Goal: Communication & Community: Answer question/provide support

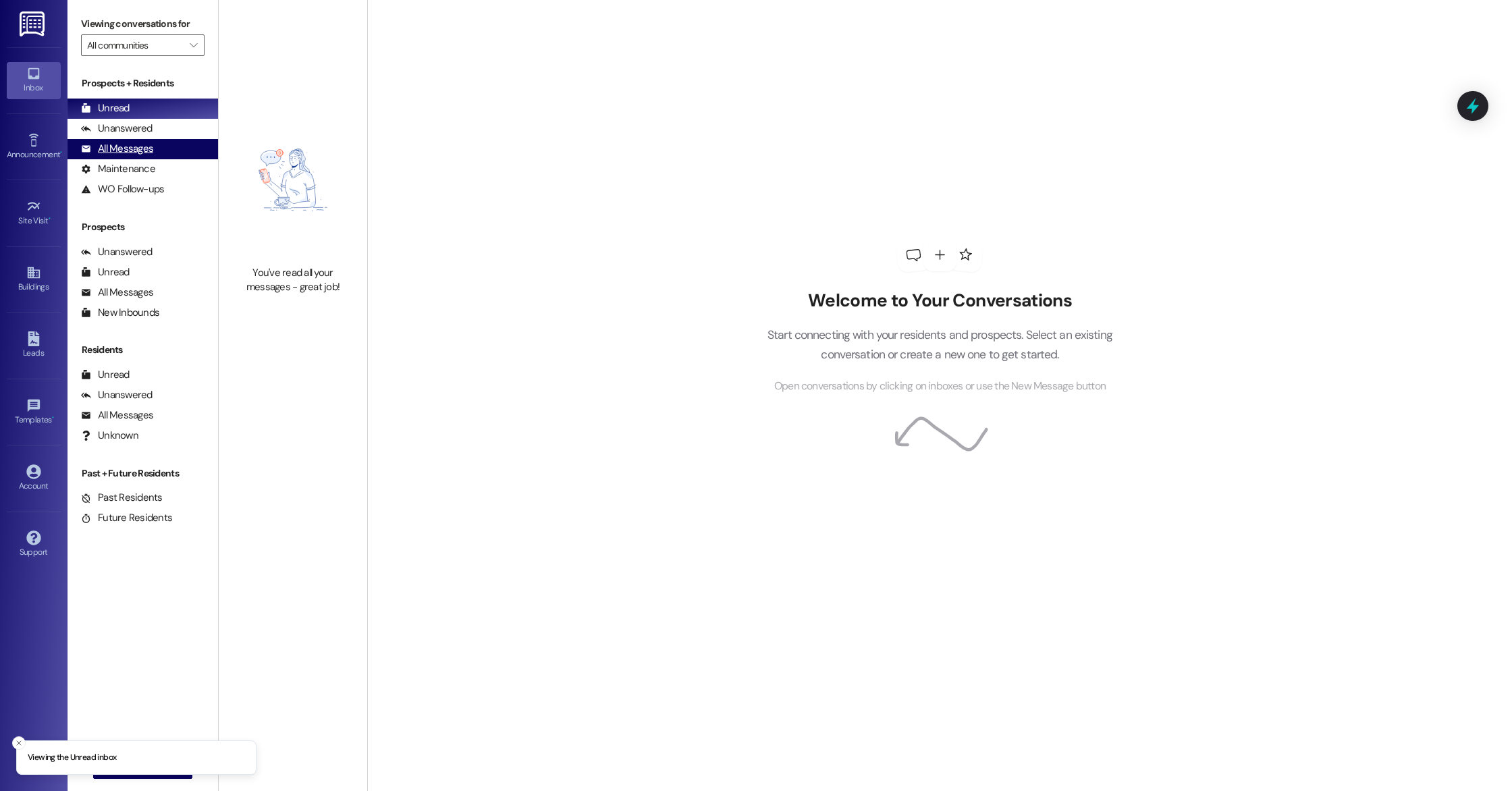
click at [130, 151] on div "All Messages" at bounding box center [117, 149] width 72 height 15
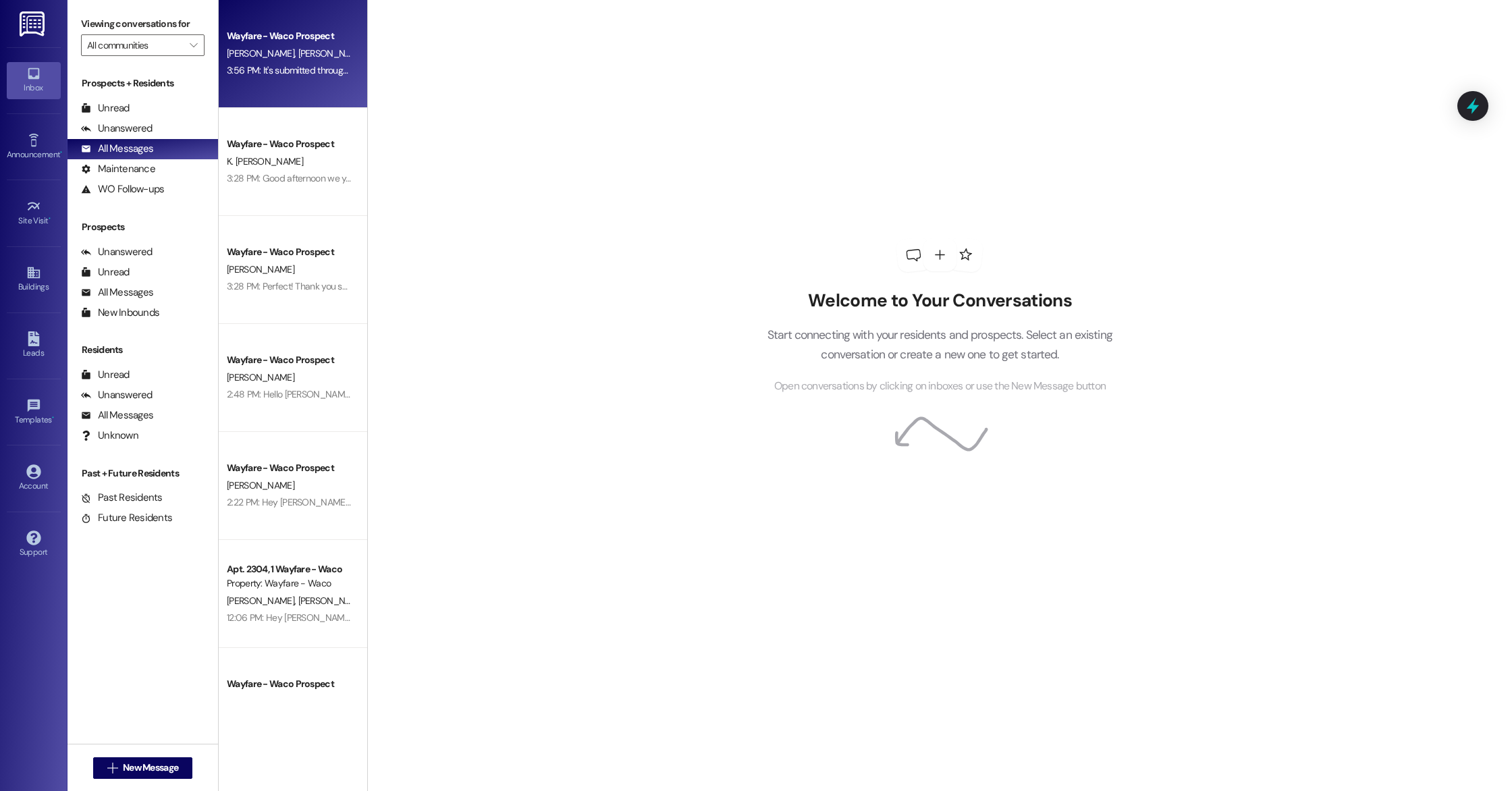
click at [292, 60] on div "[PERSON_NAME] [PERSON_NAME]" at bounding box center [289, 53] width 128 height 17
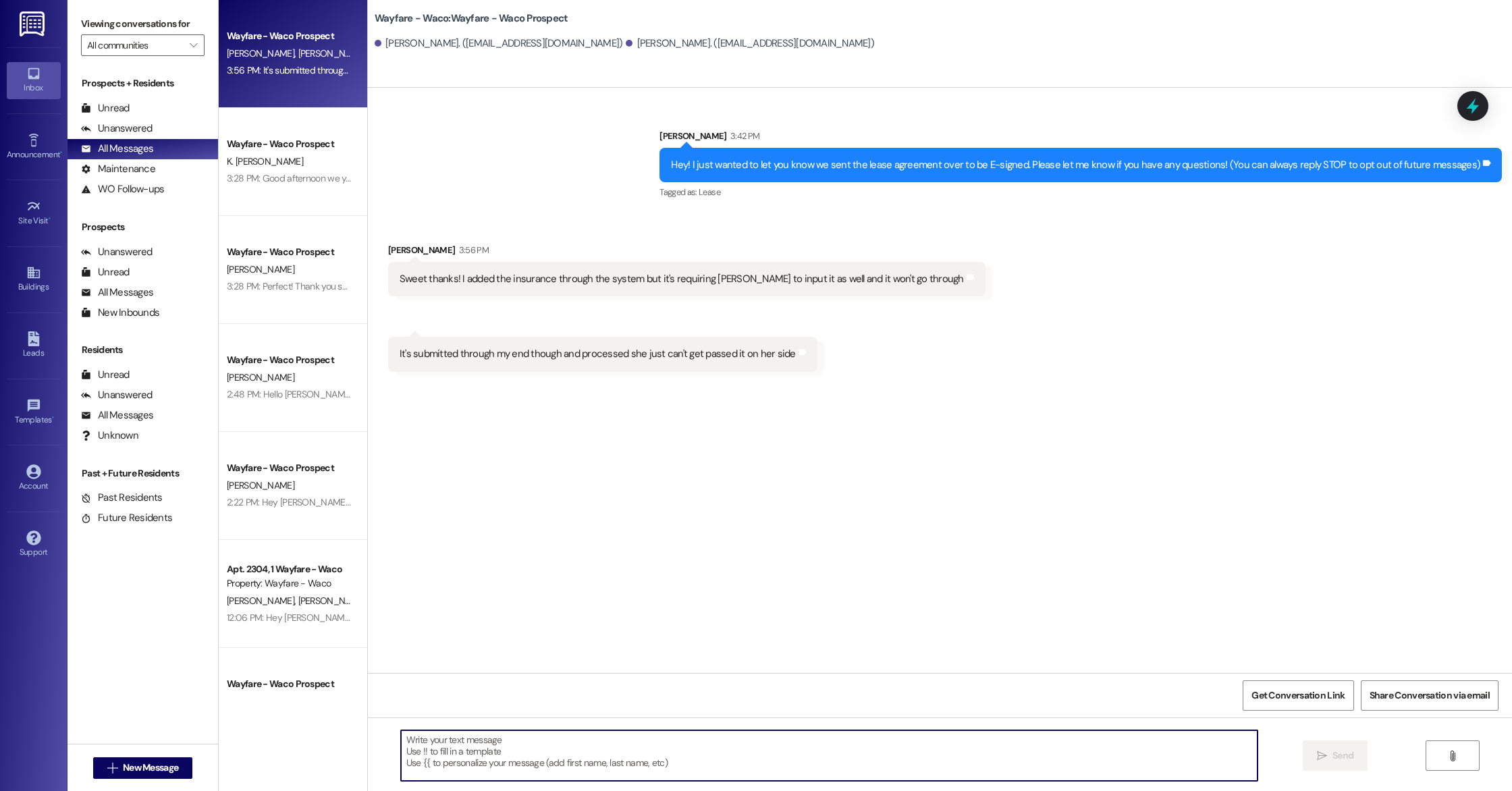
click at [639, 751] on textarea at bounding box center [829, 755] width 856 height 51
type textarea "O"
type textarea "Y"
click at [717, 740] on textarea "You should be able to reach out to them and have them add her on to be covered …" at bounding box center [829, 755] width 856 height 51
click at [864, 754] on textarea "You should be able to reach out to them and have them add her on to be covered …" at bounding box center [829, 755] width 856 height 51
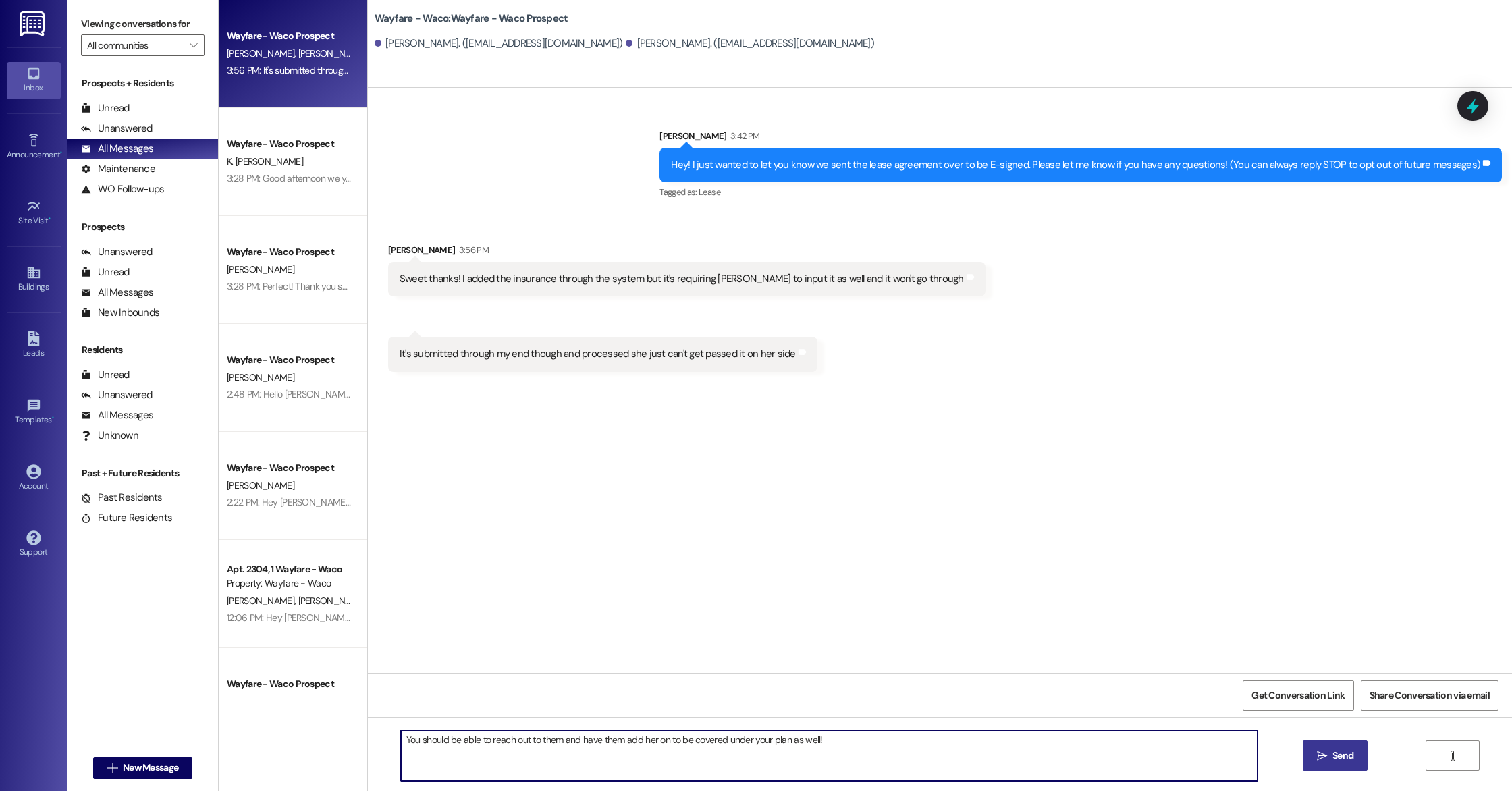
type textarea "You should be able to reach out to them and have them add her on to be covered …"
click at [1335, 763] on span "Send" at bounding box center [1343, 756] width 21 height 15
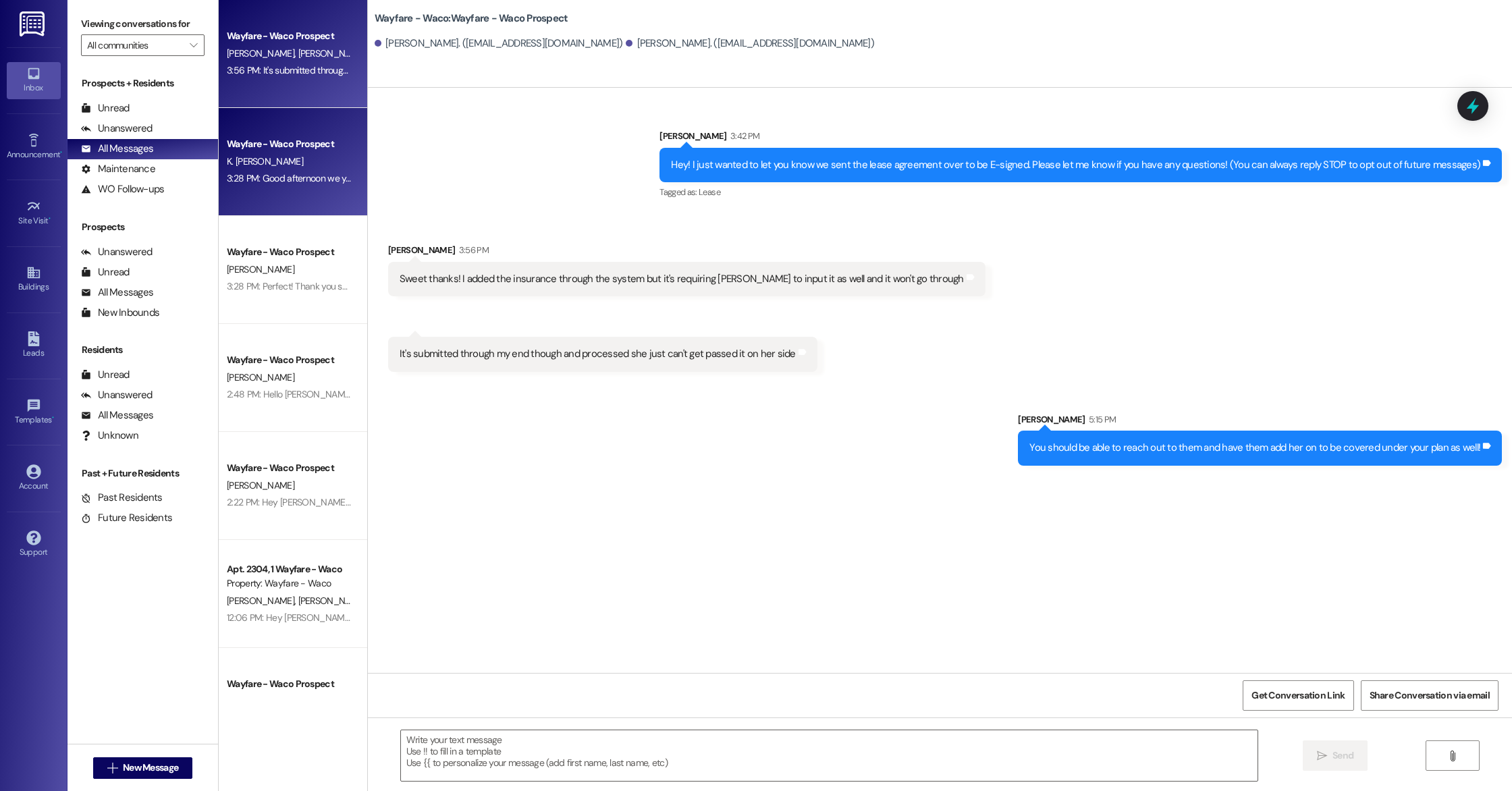
click at [257, 181] on div "3:28 PM: Good afternoon we you able to move the package to my garage 3:28 PM: G…" at bounding box center [371, 178] width 288 height 12
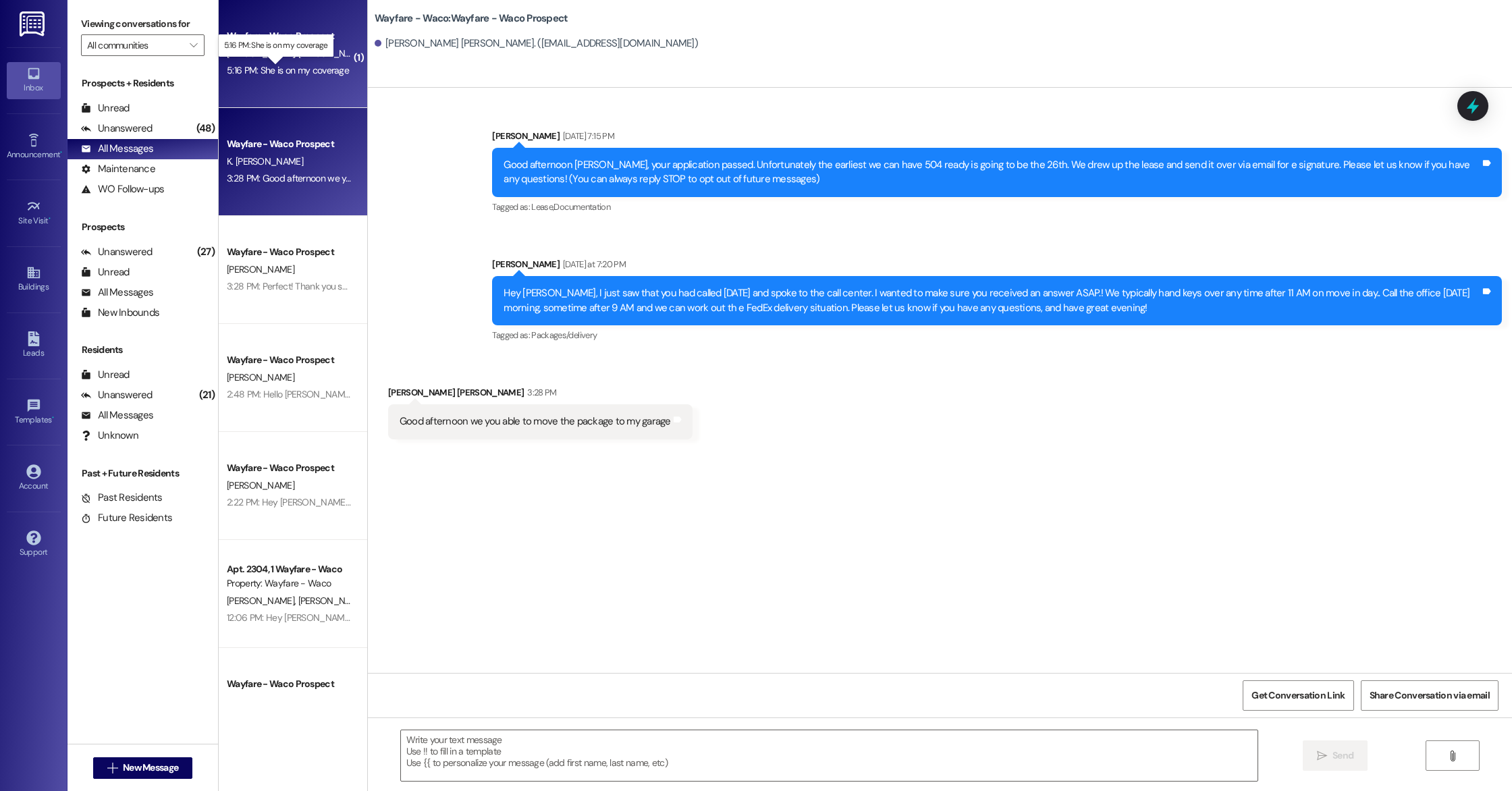
click at [299, 72] on div "5:16 PM: She is on my coverage 5:16 PM: She is on my coverage" at bounding box center [287, 70] width 122 height 12
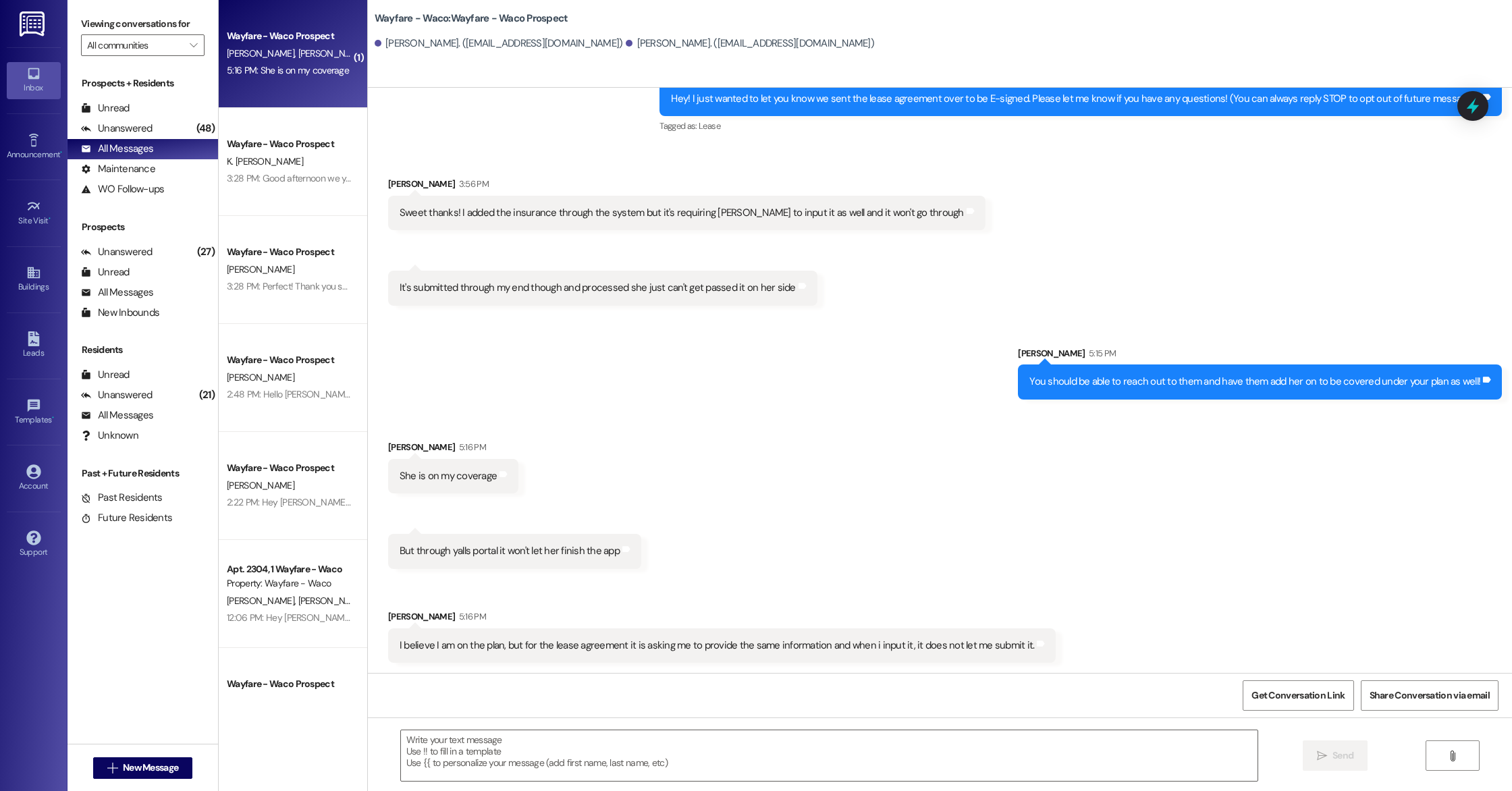
scroll to position [67, 0]
click at [686, 757] on textarea at bounding box center [829, 755] width 856 height 51
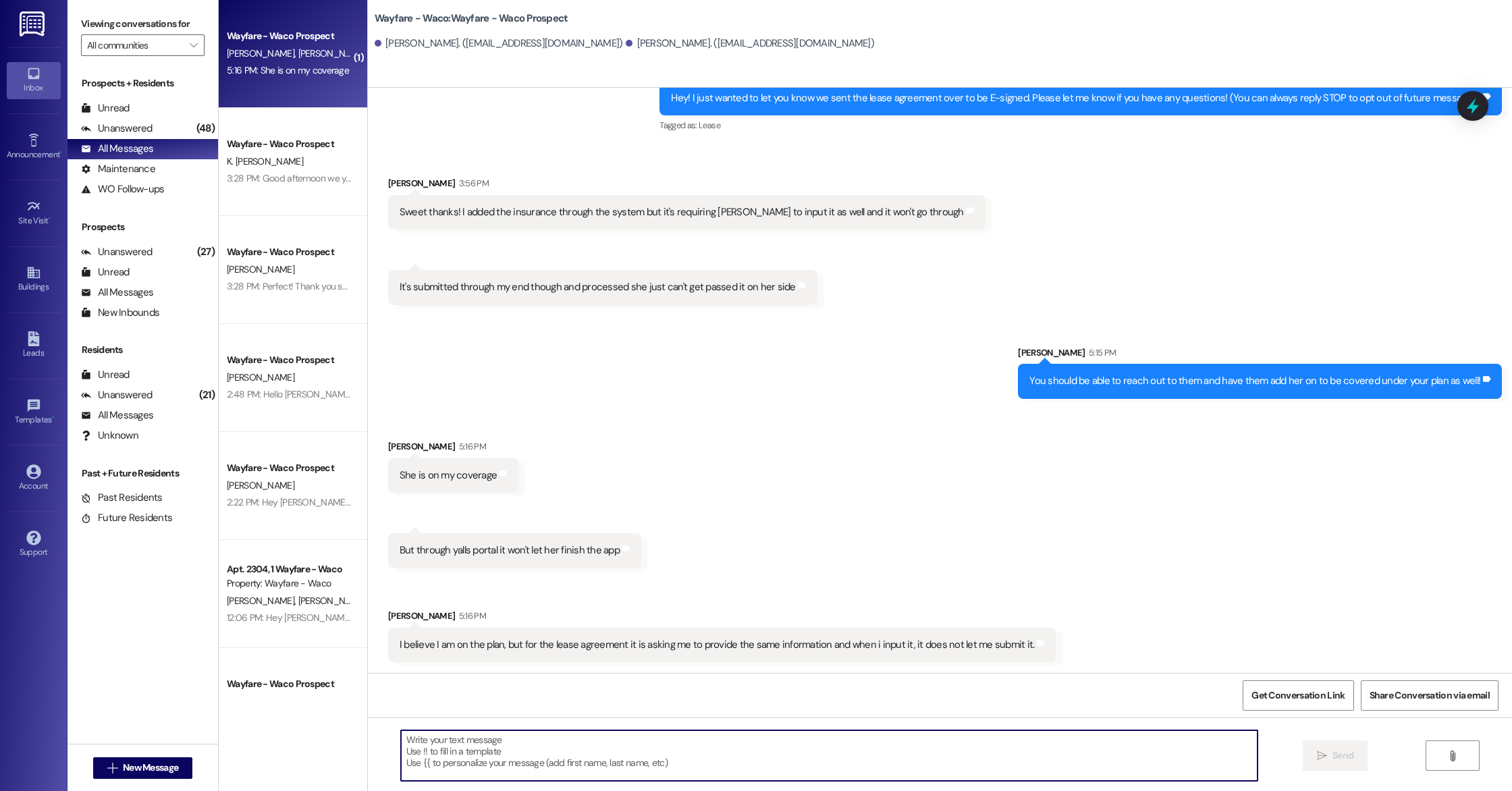
click at [711, 738] on textarea at bounding box center [829, 755] width 856 height 51
type textarea "H"
type textarea "I"
type textarea "h"
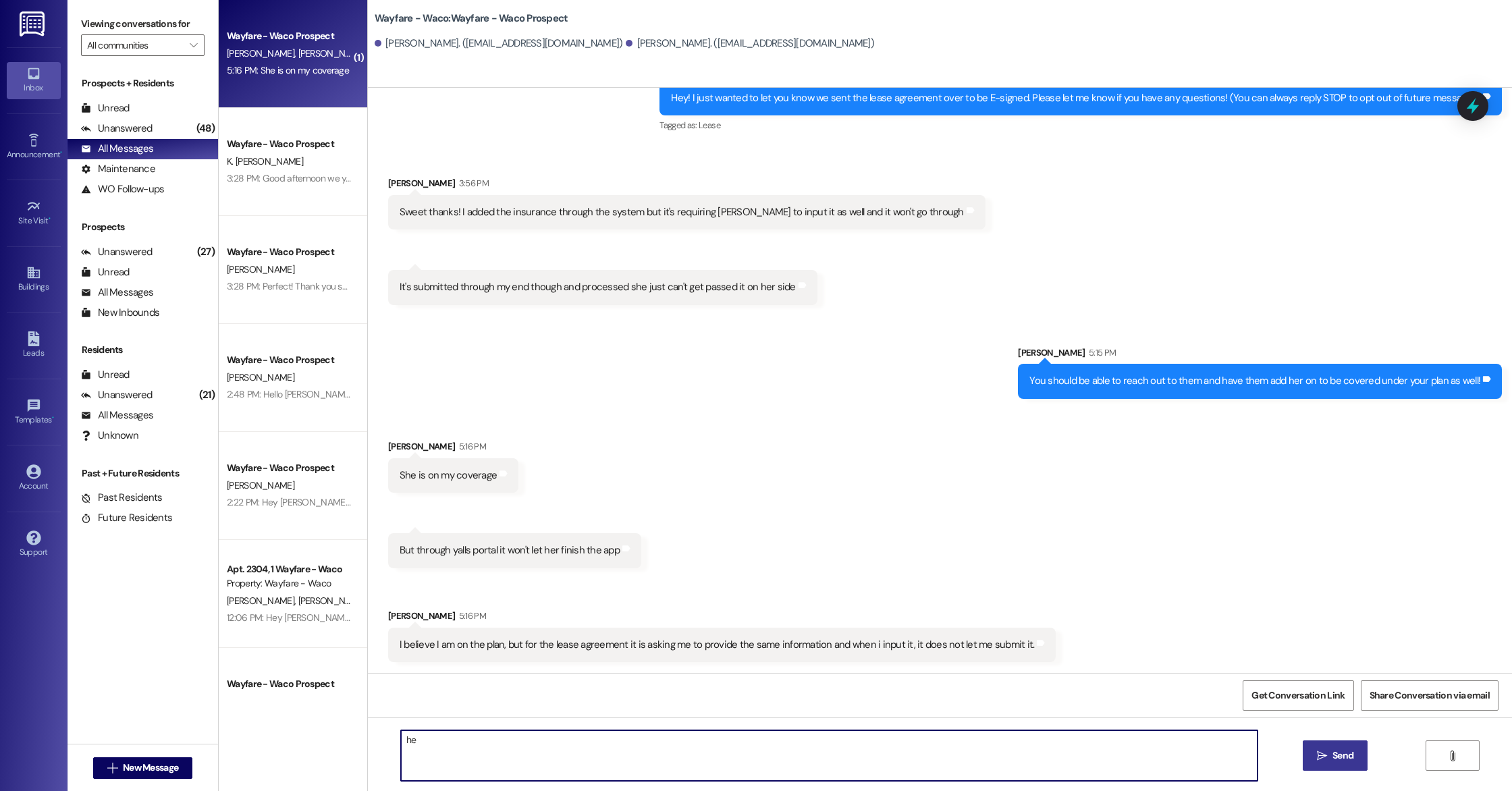
type textarea "h"
type textarea "H"
click at [453, 739] on textarea "We have both signatures on our end" at bounding box center [829, 755] width 856 height 51
click at [450, 739] on textarea "We have both signatures on our end" at bounding box center [829, 755] width 856 height 51
click at [581, 745] on textarea "We have both signatures on our end" at bounding box center [829, 755] width 856 height 51
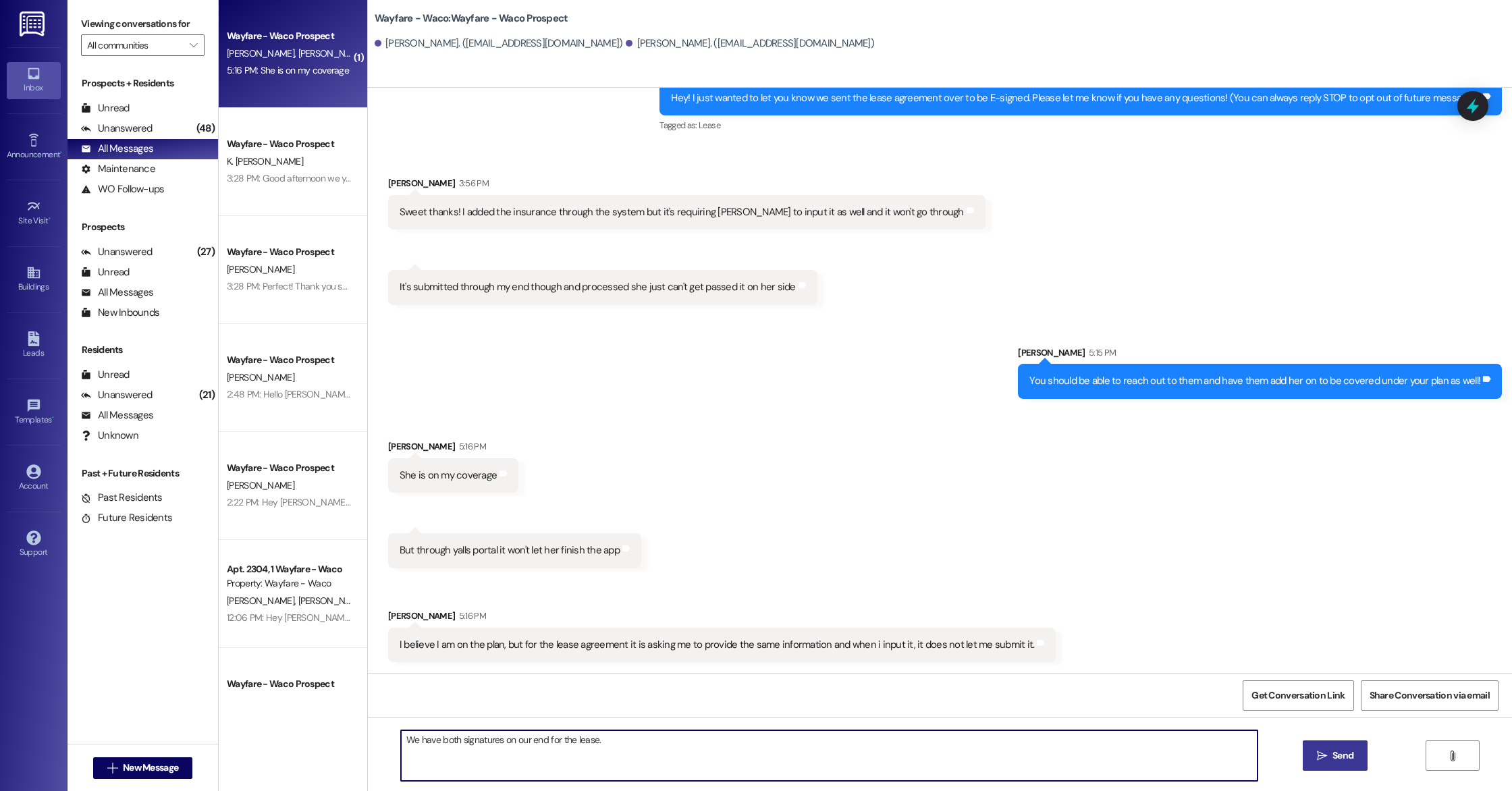
click at [401, 742] on textarea "We have both signatures on our end for the lease." at bounding box center [829, 755] width 856 height 51
click at [1082, 745] on textarea "Are they able to send you a declaration page for the insurance with both of you…" at bounding box center [829, 755] width 856 height 51
type textarea "Are they able to send you a declaration page for the insurance with both of you…"
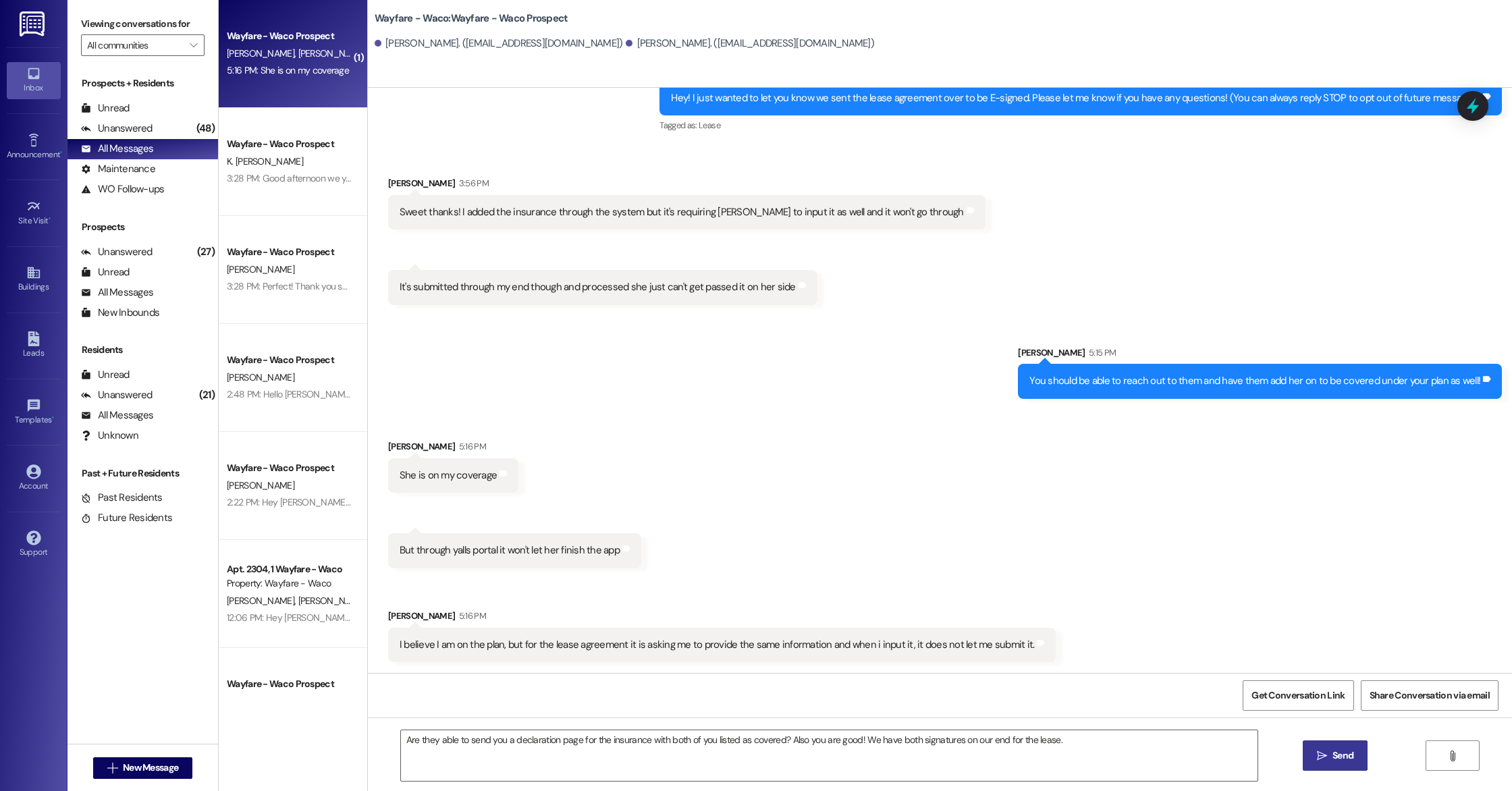
click at [1323, 762] on span " Send" at bounding box center [1335, 756] width 43 height 15
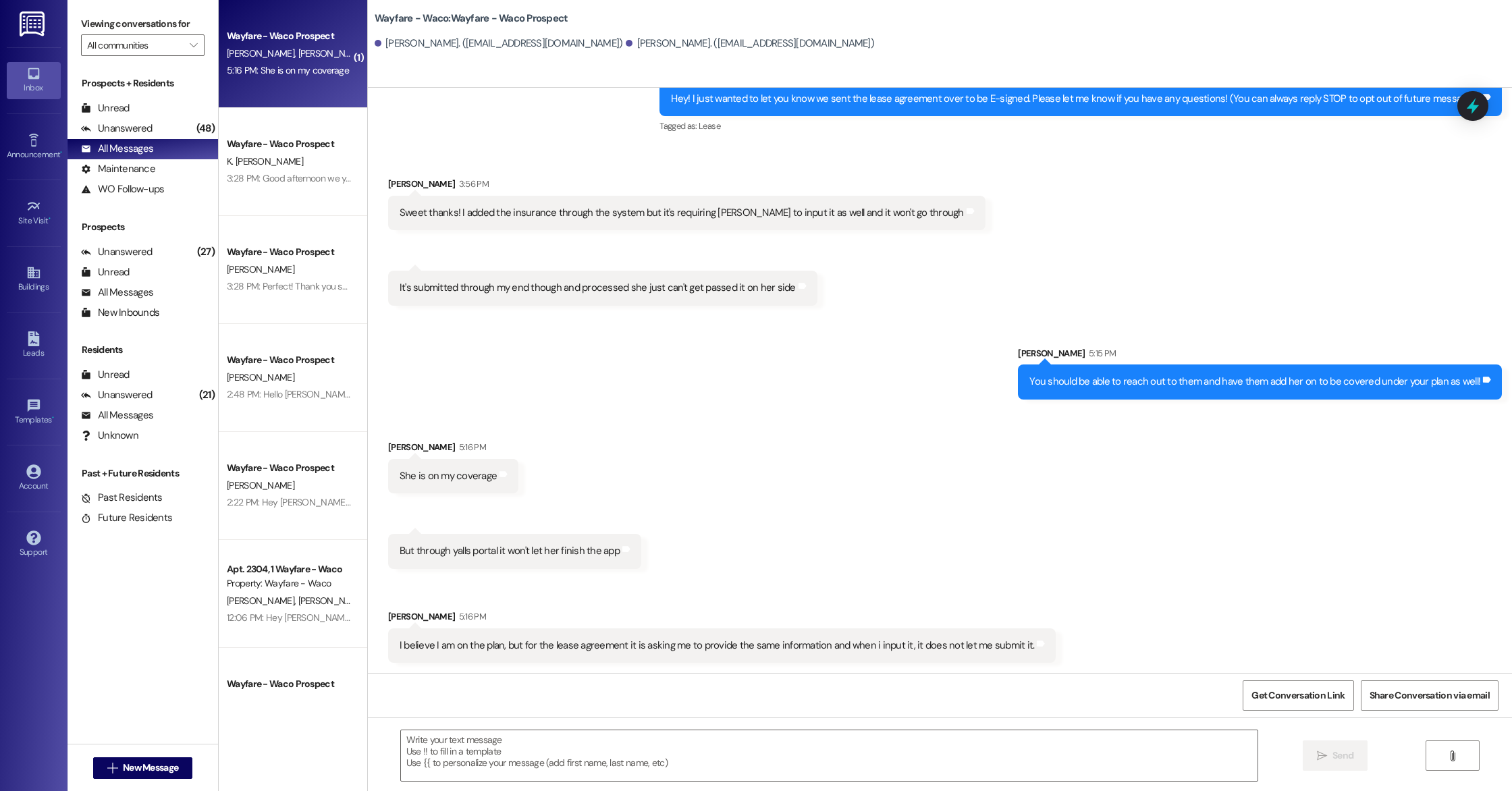
scroll to position [160, 0]
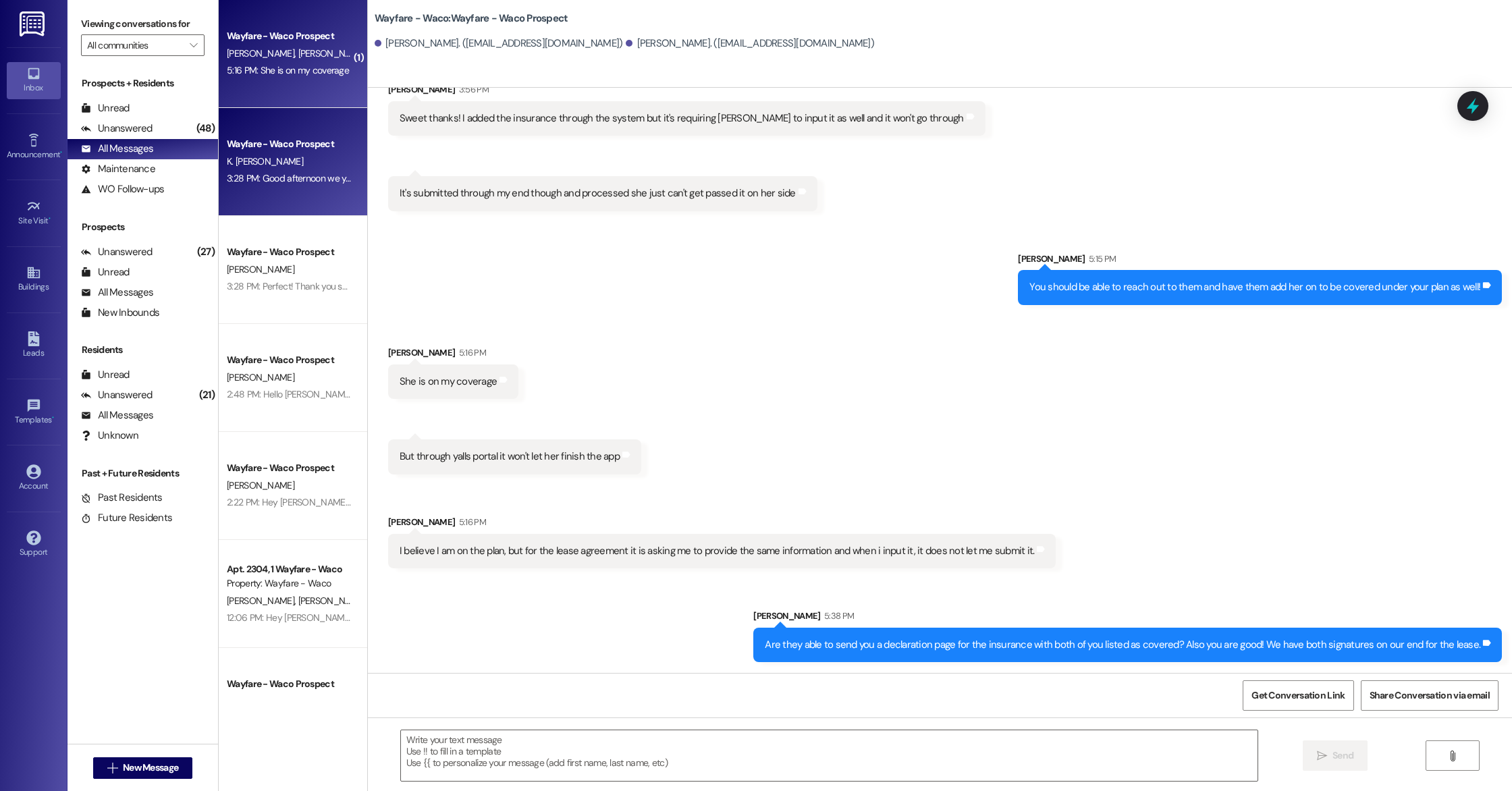
click at [261, 165] on div "K. [PERSON_NAME]" at bounding box center [289, 161] width 128 height 17
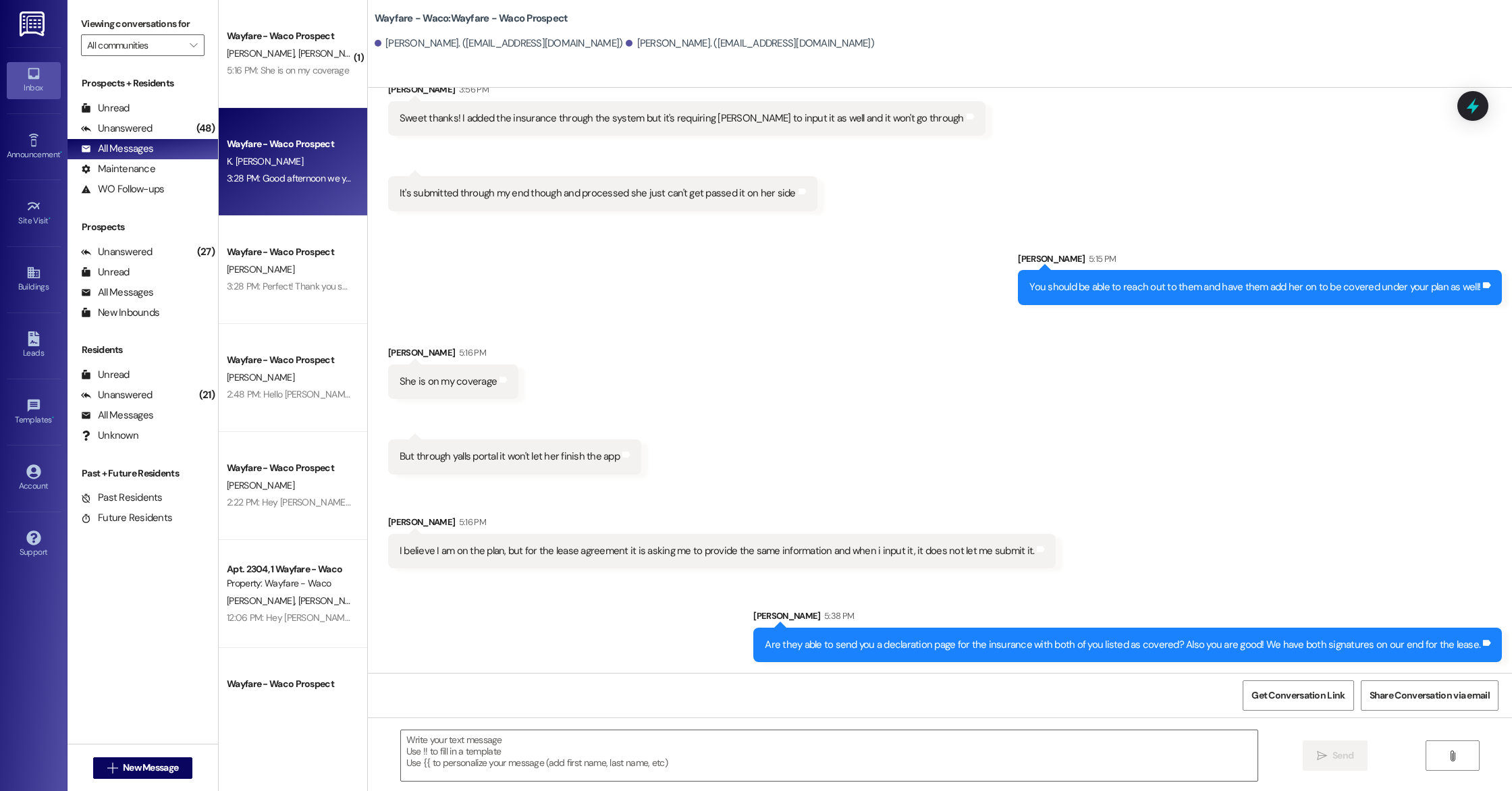
scroll to position [0, 0]
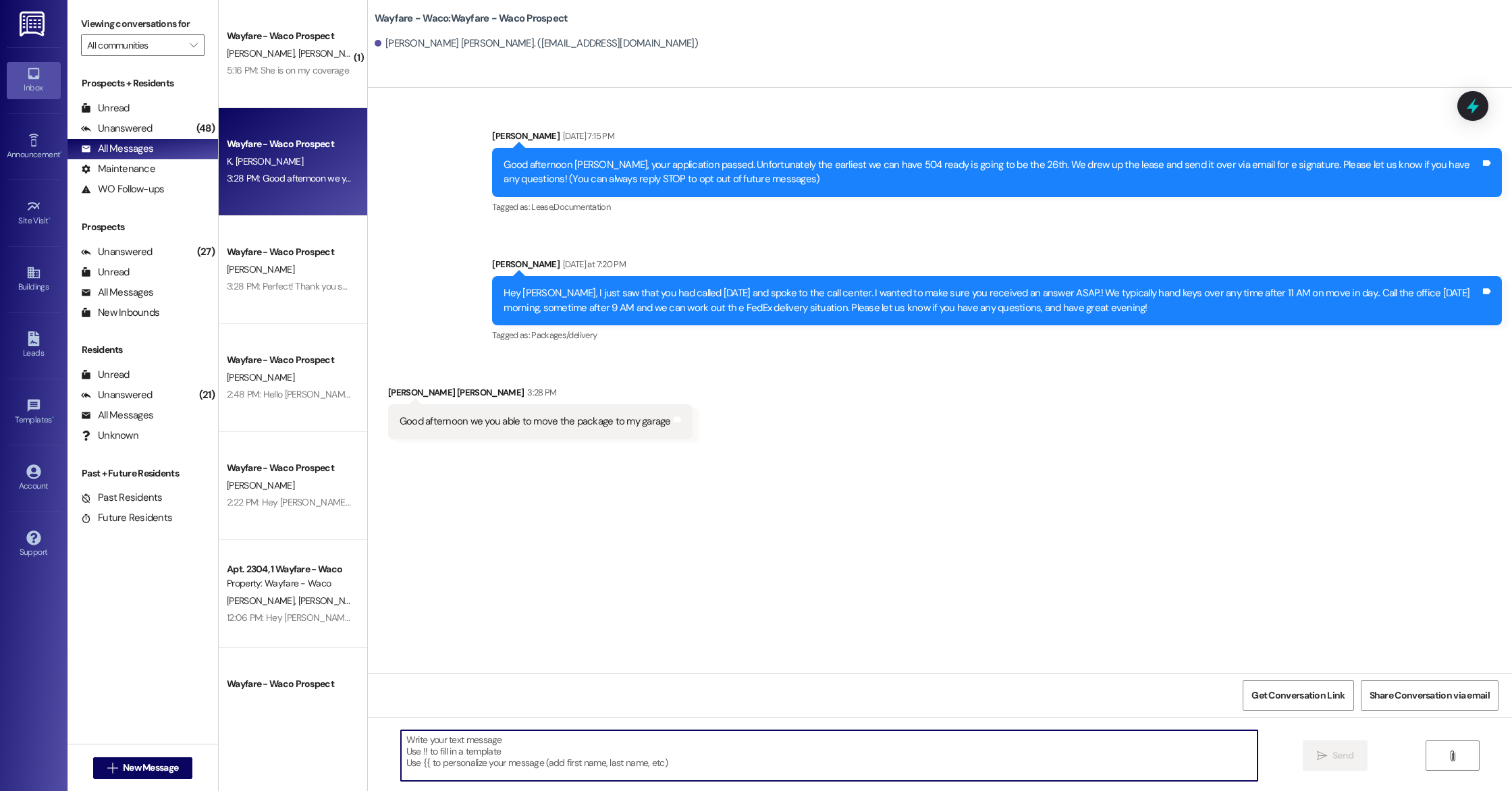
click at [552, 755] on textarea at bounding box center [829, 755] width 856 height 51
click at [413, 742] on textarea "Hey! Yes we where able to set it in your garage." at bounding box center [829, 755] width 856 height 51
click at [694, 747] on textarea "Hey, Yes we where able to set it in your garage." at bounding box center [829, 755] width 856 height 51
type textarea "Hey, Yes we where able to set it in your garage."
click at [1327, 762] on span " Send" at bounding box center [1335, 756] width 43 height 15
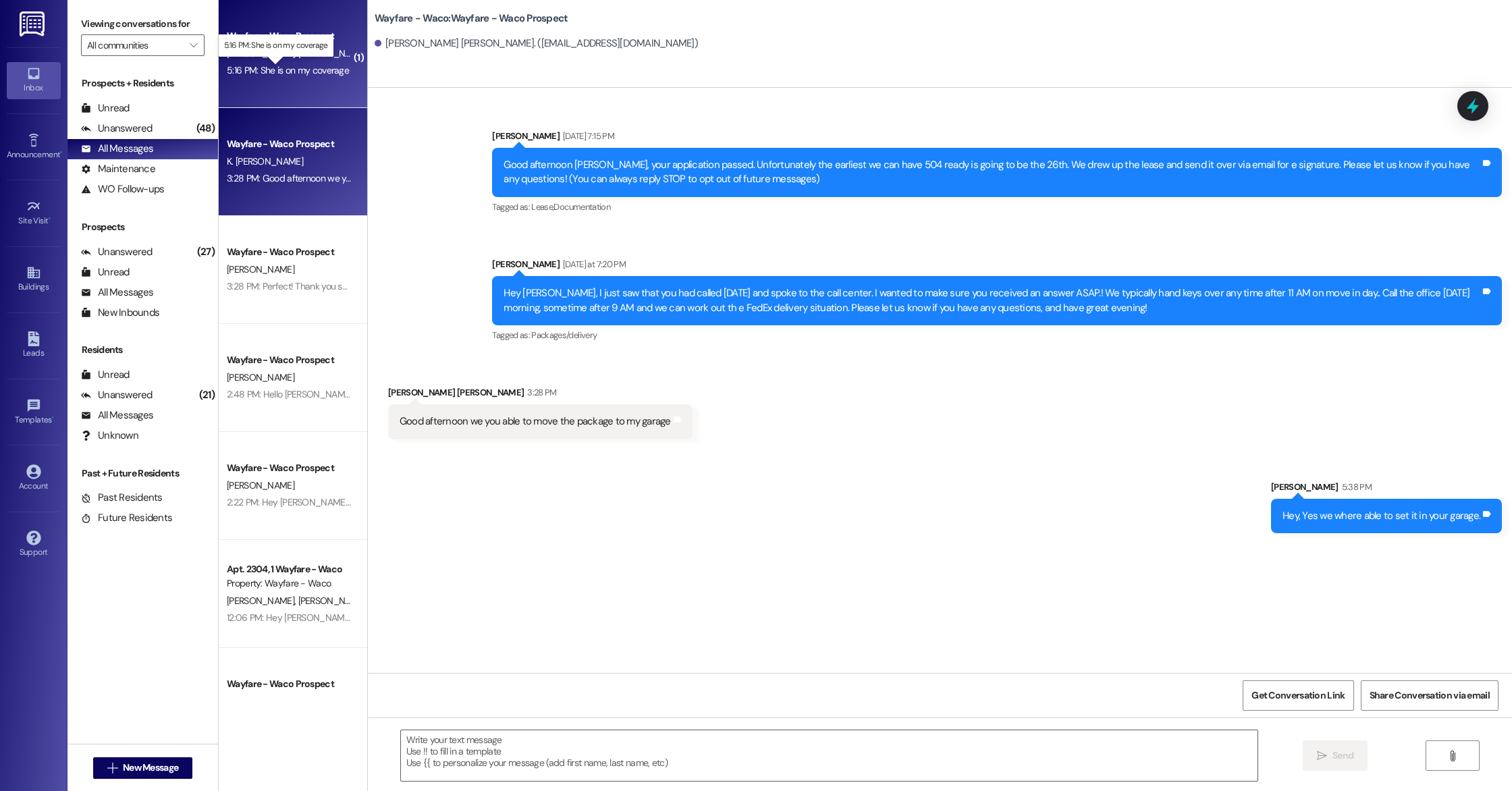
click at [269, 72] on div "5:16 PM: She is on my coverage 5:16 PM: She is on my coverage" at bounding box center [287, 70] width 122 height 12
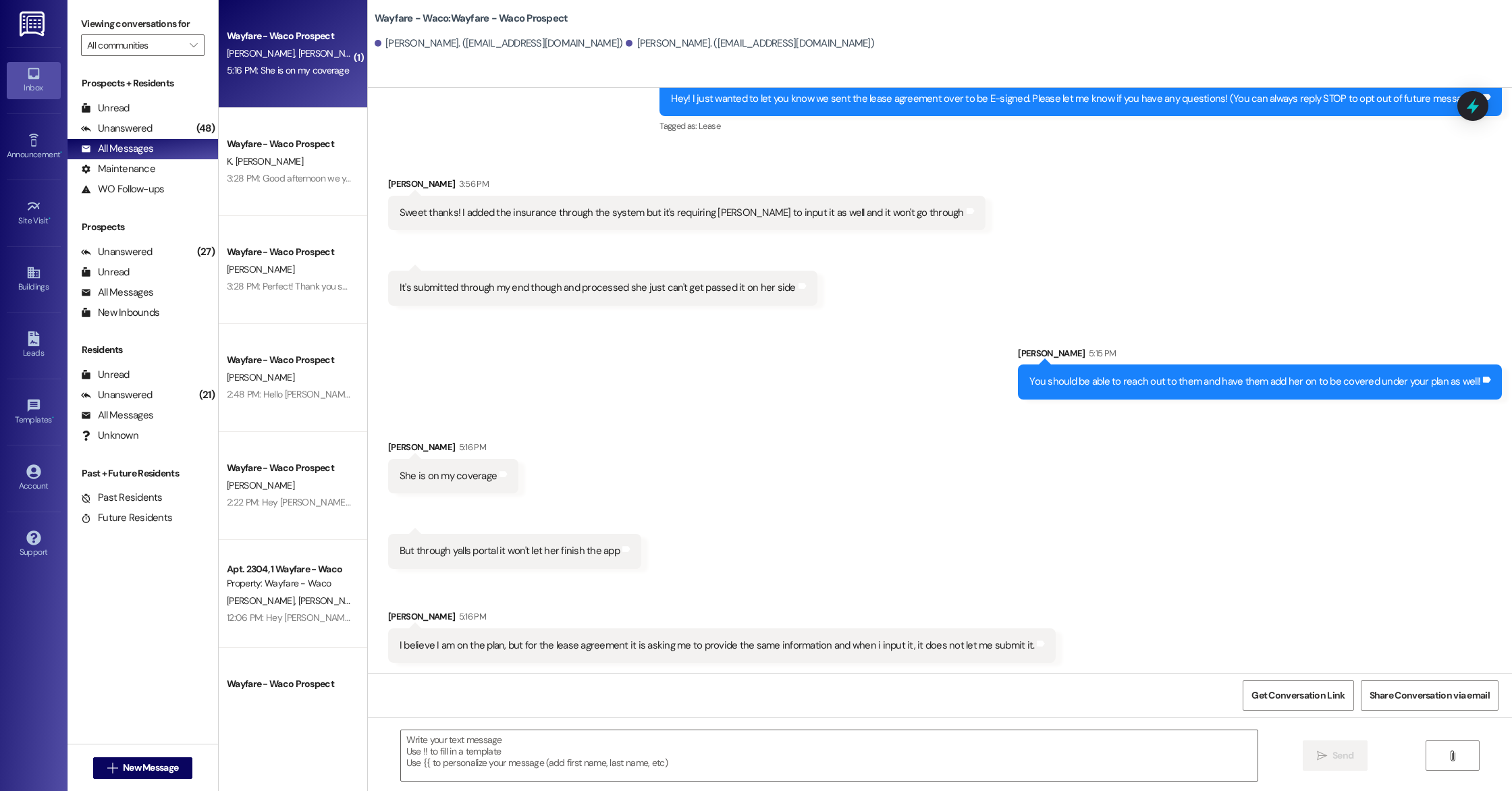
scroll to position [181, 0]
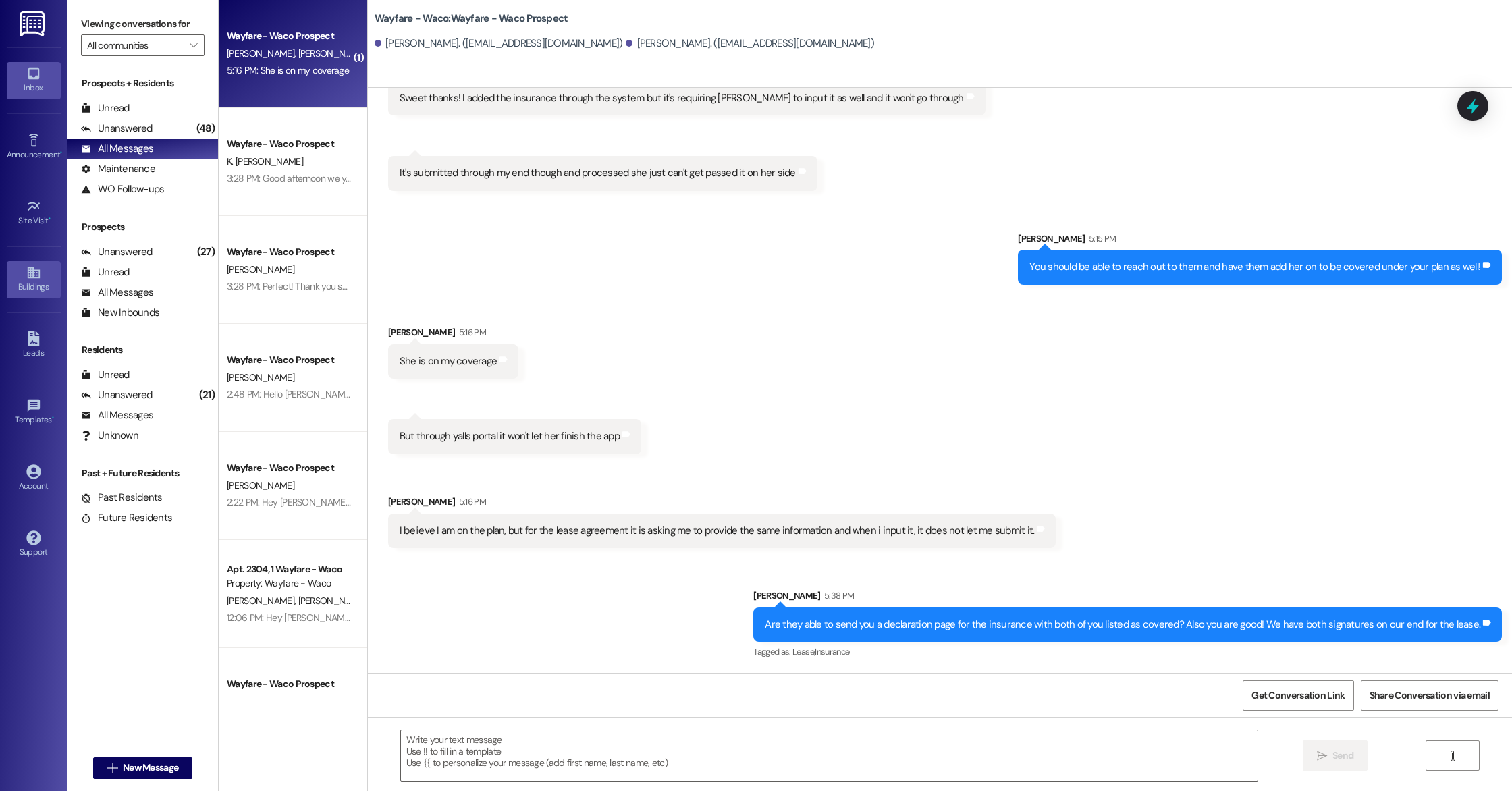
click at [36, 275] on icon at bounding box center [32, 273] width 12 height 11
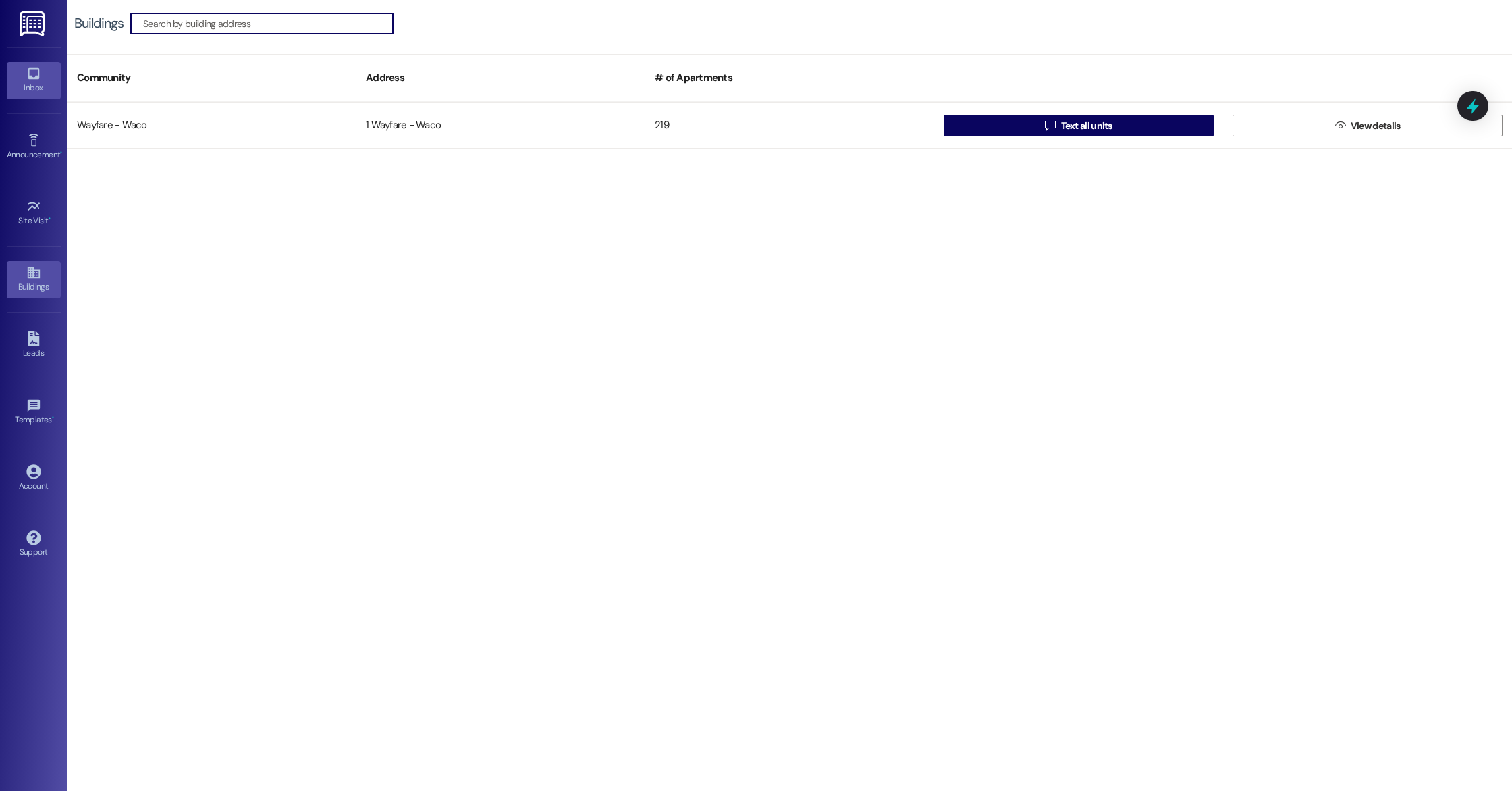
click at [32, 87] on div "Inbox" at bounding box center [33, 87] width 67 height 14
